Goal: Information Seeking & Learning: Learn about a topic

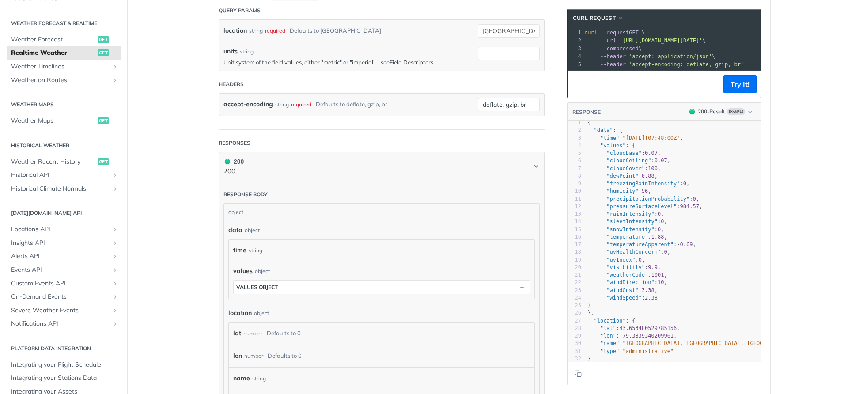
scroll to position [192, 0]
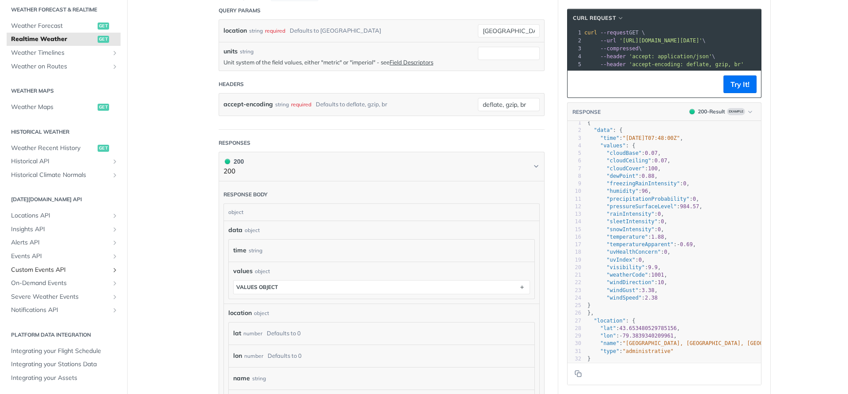
click at [107, 273] on link "Custom Events API" at bounding box center [64, 270] width 114 height 13
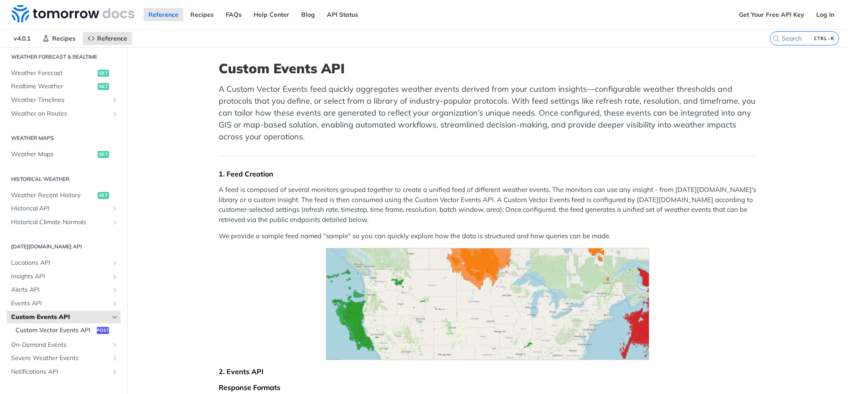
click at [57, 332] on span "Custom Vector Events API" at bounding box center [54, 330] width 79 height 9
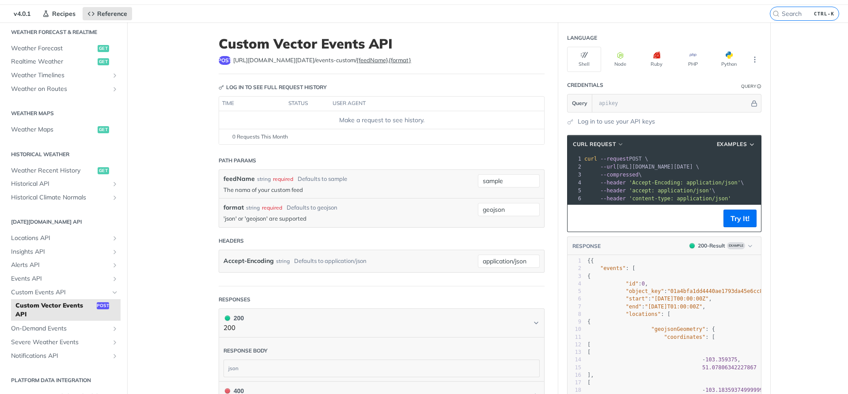
scroll to position [23, 0]
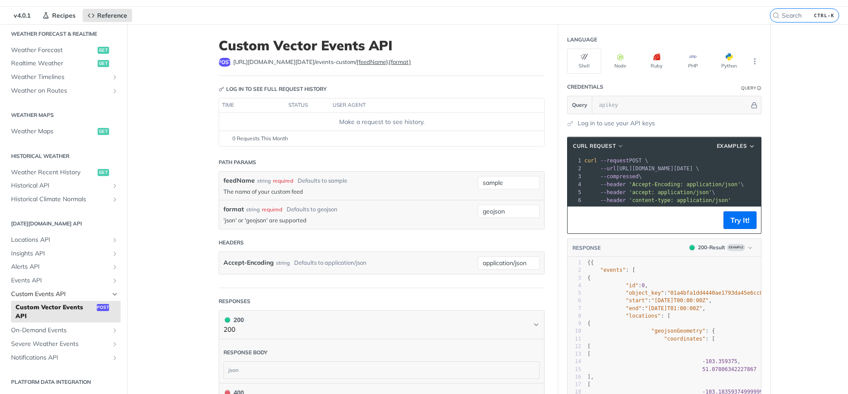
click at [65, 296] on span "Custom Events API" at bounding box center [60, 294] width 98 height 9
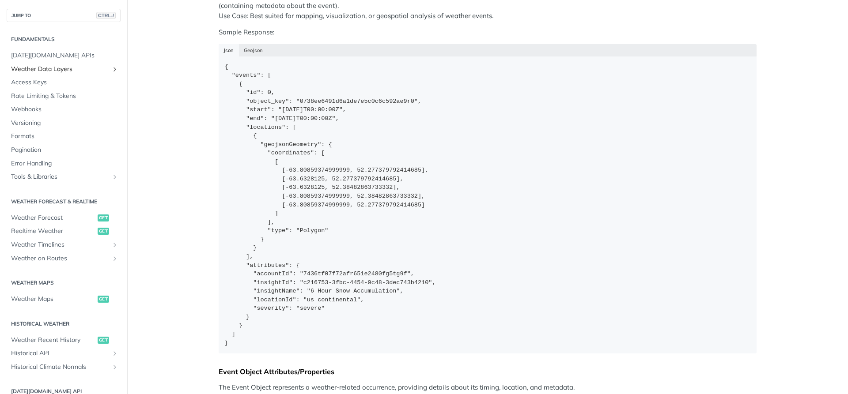
click at [62, 69] on span "Weather Data Layers" at bounding box center [60, 69] width 98 height 9
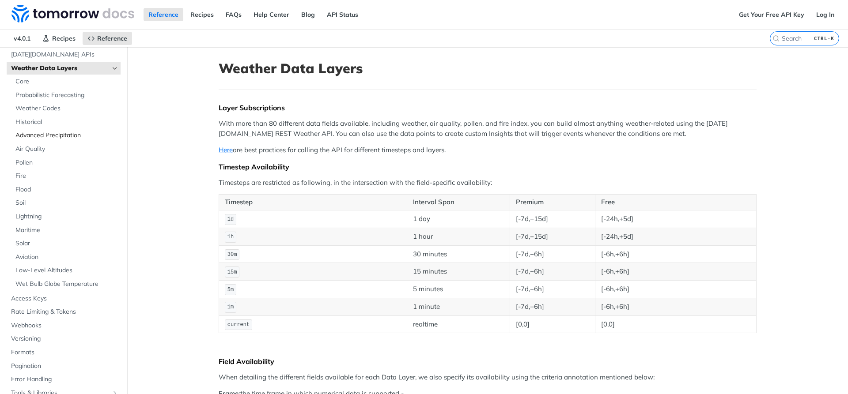
scroll to position [51, 0]
click at [30, 77] on span "Core" at bounding box center [66, 78] width 103 height 9
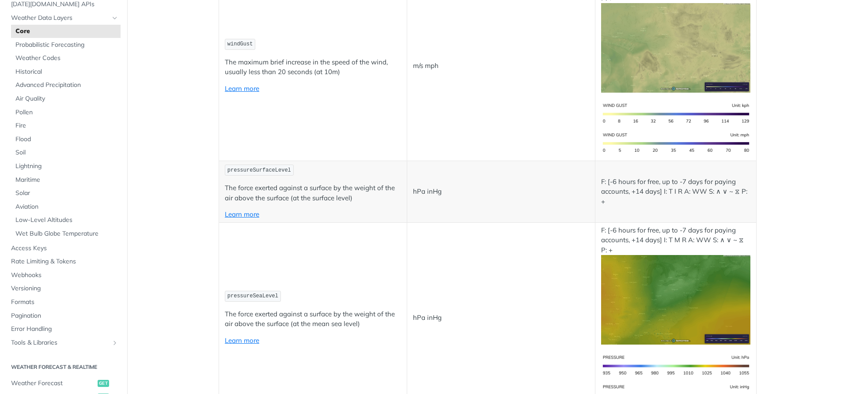
scroll to position [36, 0]
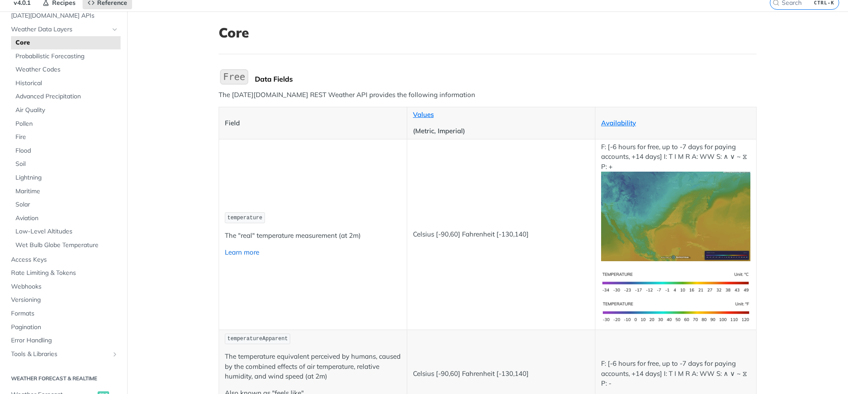
click at [241, 254] on link "Learn more" at bounding box center [242, 252] width 34 height 8
drag, startPoint x: 288, startPoint y: 96, endPoint x: 326, endPoint y: 99, distance: 38.6
click at [326, 99] on p "The [DATE][DOMAIN_NAME] REST Weather API provides the following information" at bounding box center [488, 95] width 538 height 10
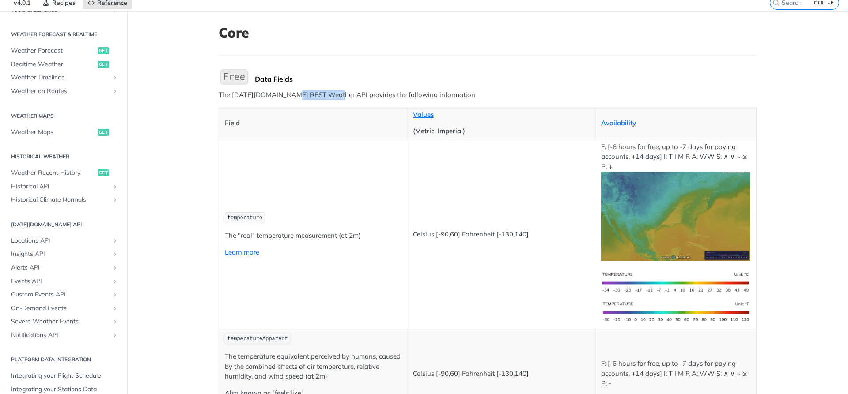
scroll to position [401, 0]
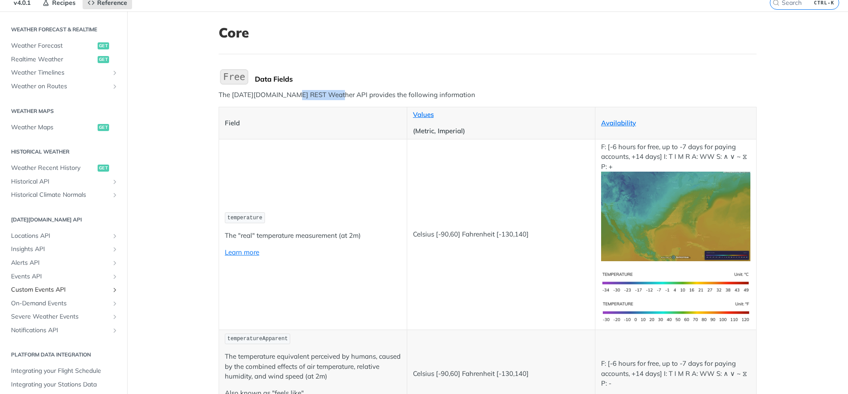
click at [111, 290] on icon "Show subpages for Custom Events API" at bounding box center [114, 290] width 7 height 7
click at [65, 305] on span "Custom Vector Events API" at bounding box center [54, 303] width 79 height 9
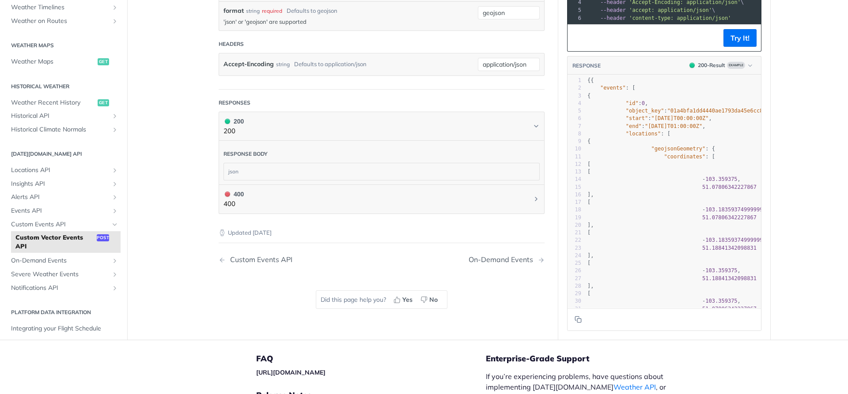
scroll to position [224, 0]
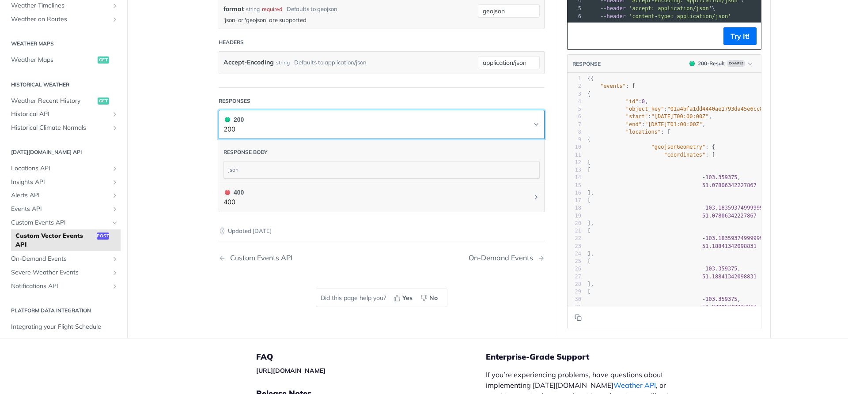
click at [528, 126] on button "200 200" at bounding box center [382, 125] width 316 height 20
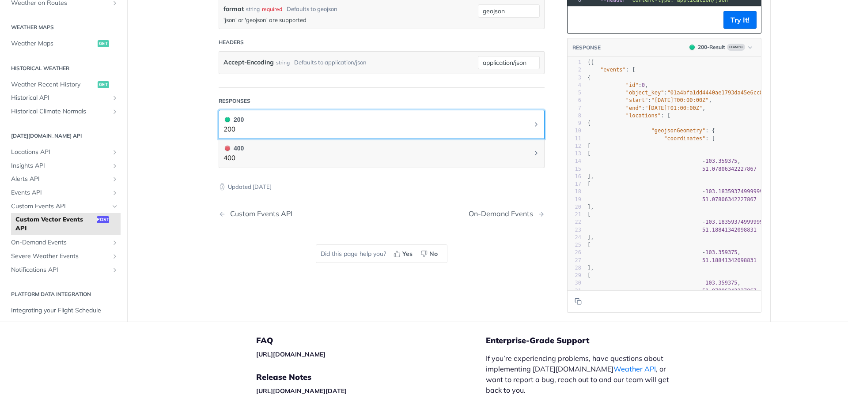
click at [535, 125] on icon "Chevron" at bounding box center [536, 125] width 2 height 4
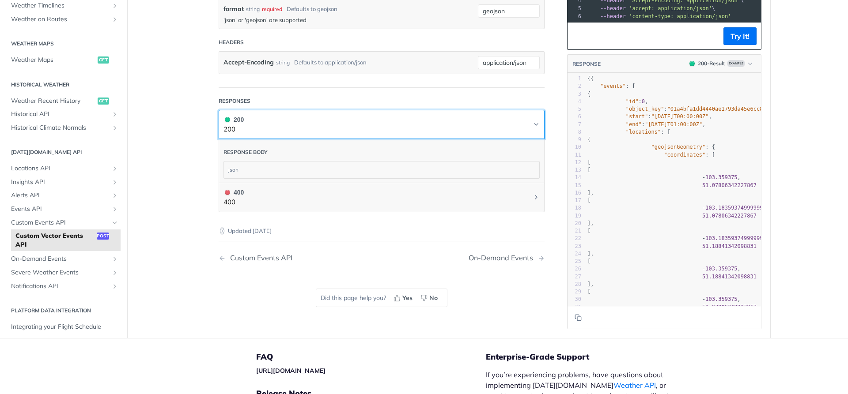
click at [534, 125] on icon "Chevron" at bounding box center [536, 125] width 4 height 2
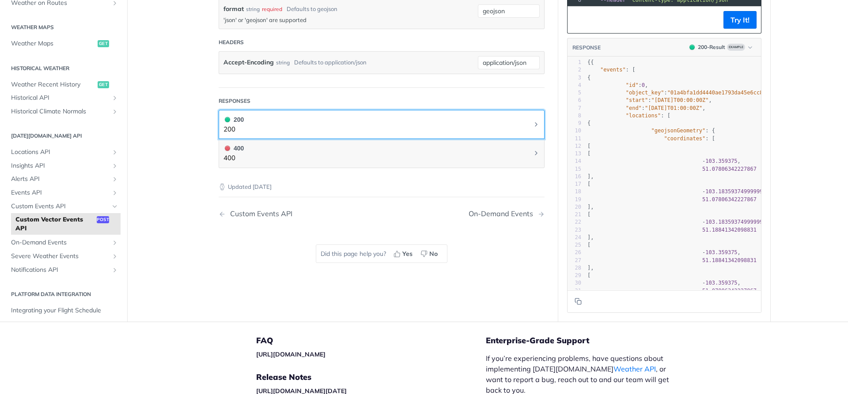
click at [535, 125] on icon "Chevron" at bounding box center [536, 125] width 2 height 4
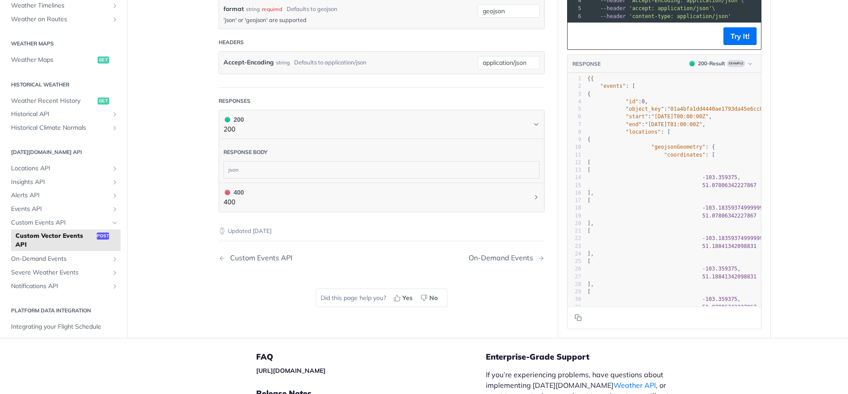
click at [515, 164] on div "json" at bounding box center [381, 170] width 315 height 17
click at [234, 167] on div "json" at bounding box center [381, 170] width 315 height 17
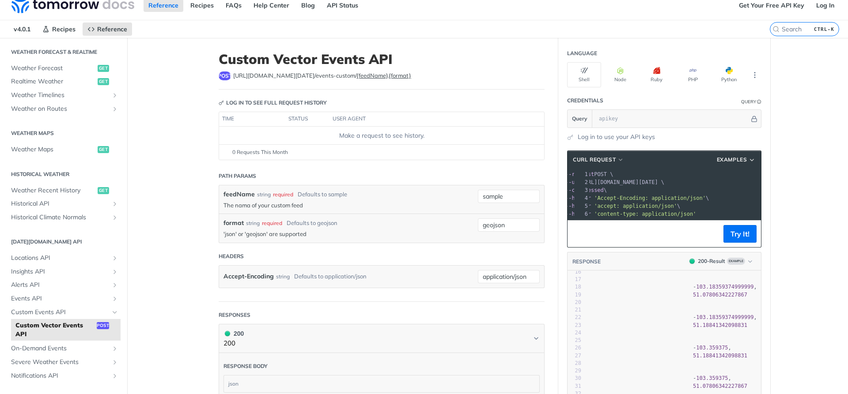
scroll to position [0, 0]
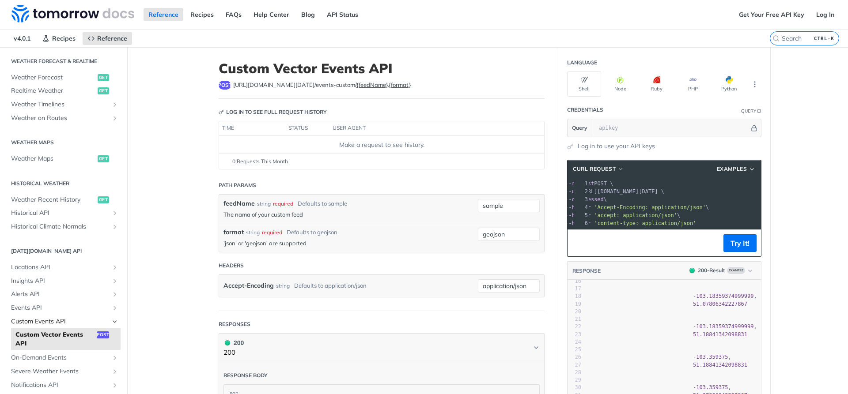
click at [38, 324] on span "Custom Events API" at bounding box center [60, 322] width 98 height 9
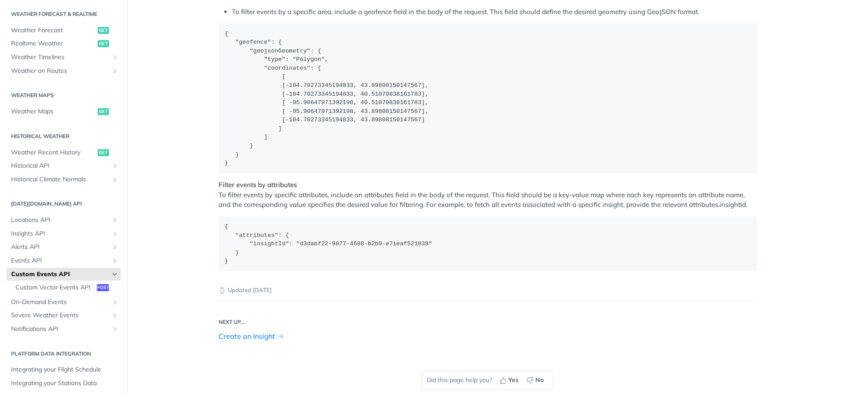
scroll to position [1476, 0]
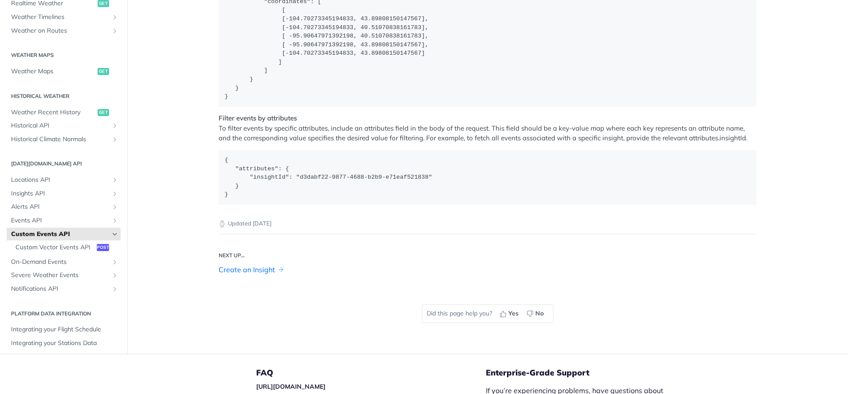
click at [461, 127] on p "Filter events by attributes To filter events by specific attributes, include an…" at bounding box center [488, 129] width 538 height 30
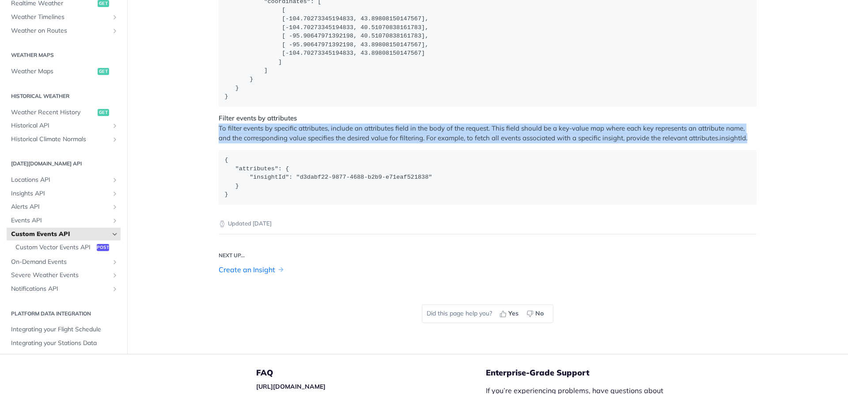
click at [461, 127] on p "Filter events by attributes To filter events by specific attributes, include an…" at bounding box center [488, 129] width 538 height 30
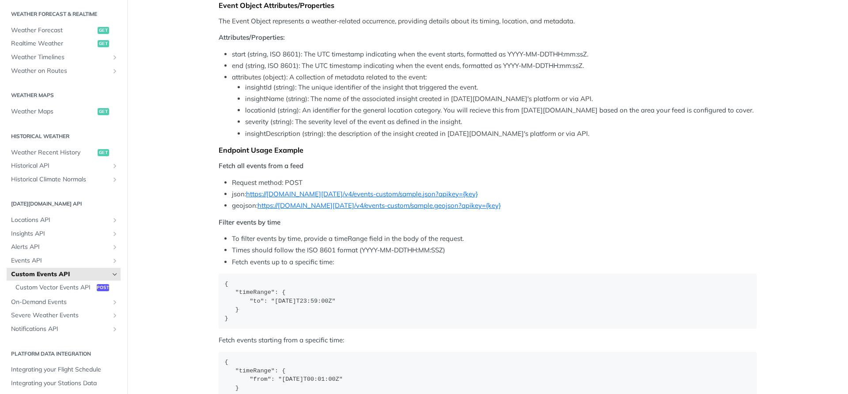
scroll to position [863, 0]
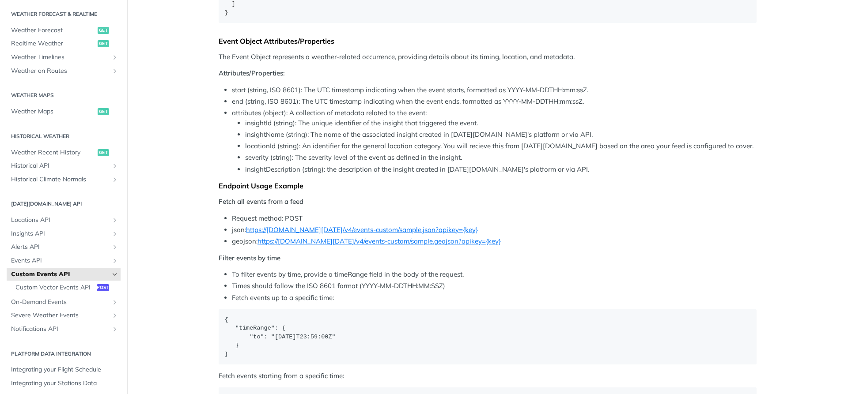
click at [264, 121] on li "insightId (string): The unique identifier of the insight that triggered the eve…" at bounding box center [501, 123] width 512 height 10
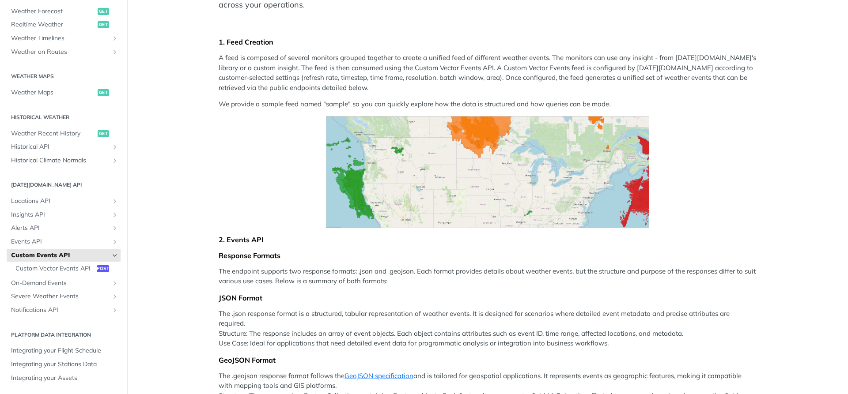
scroll to position [138, 0]
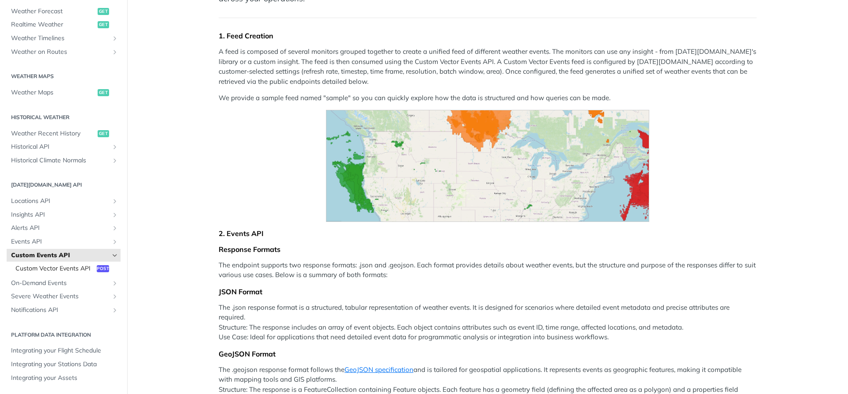
click at [38, 265] on span "Custom Vector Events API" at bounding box center [54, 269] width 79 height 9
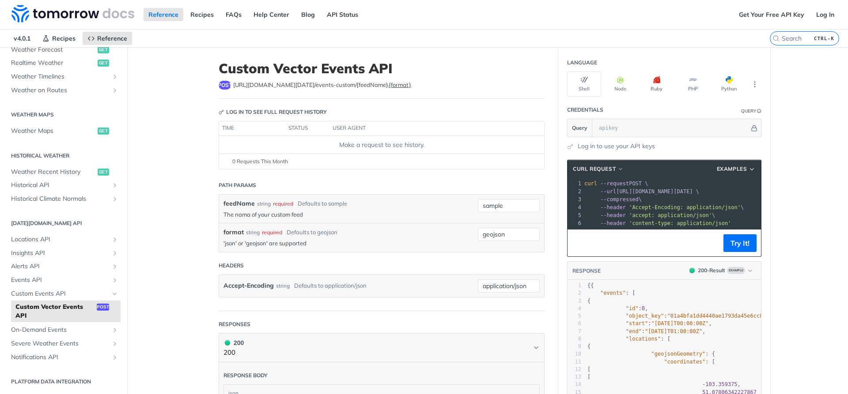
click at [356, 87] on label "{feedName}" at bounding box center [371, 84] width 31 height 7
click at [168, 95] on main "JUMP TO CTRL-/ Fundamentals [DATE][DOMAIN_NAME] APIs Weather Data Layers Core P…" at bounding box center [424, 304] width 848 height 515
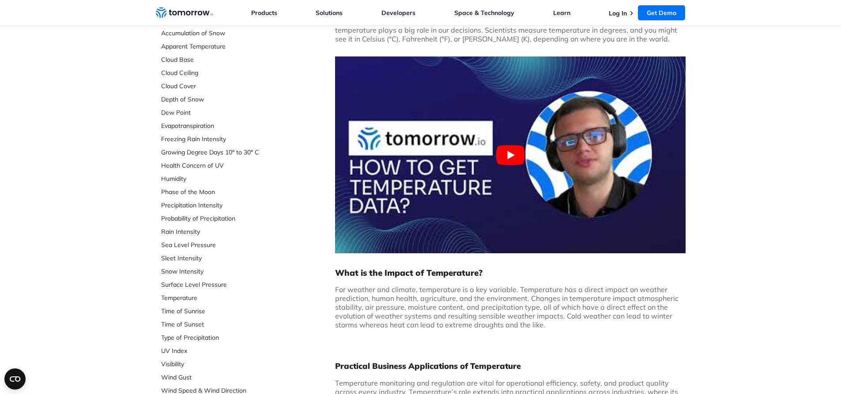
scroll to position [135, 0]
